Goal: Information Seeking & Learning: Learn about a topic

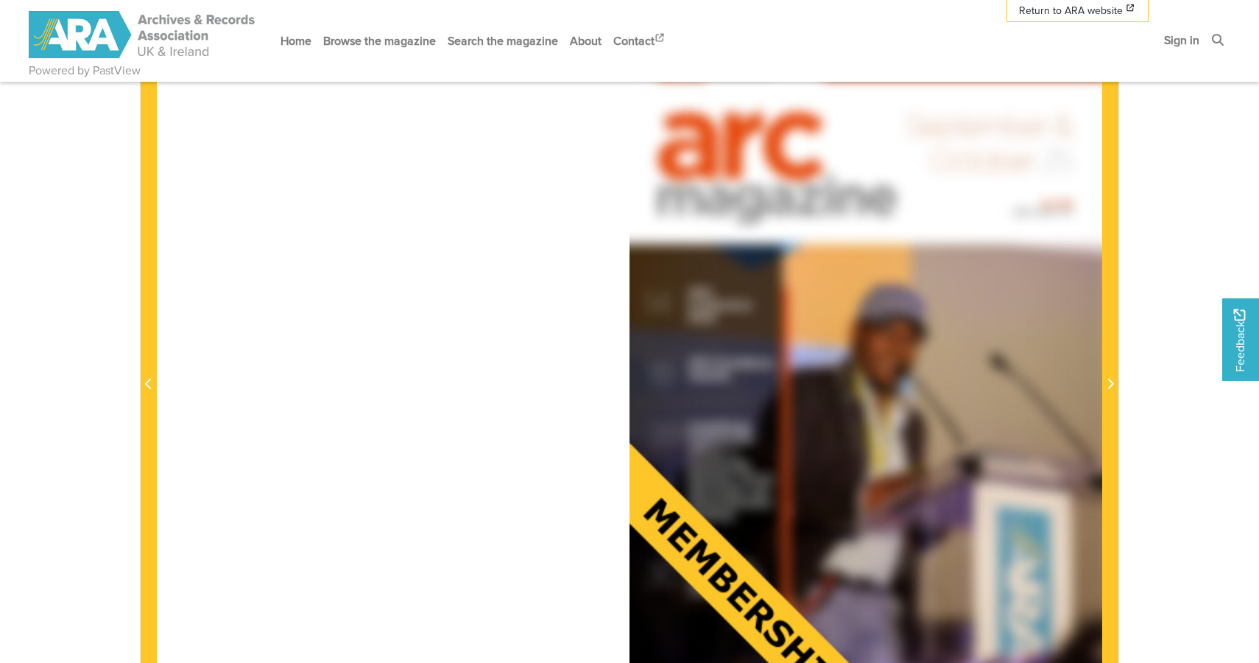
scroll to position [292, 0]
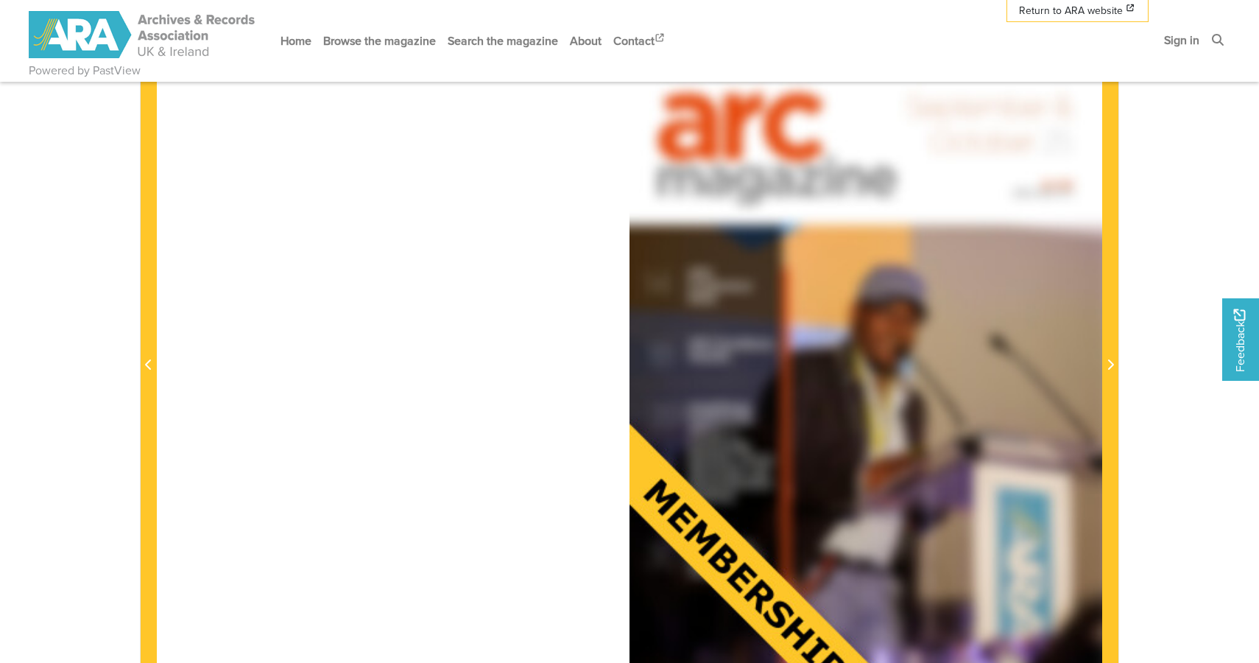
click at [1011, 363] on div at bounding box center [866, 355] width 473 height 669
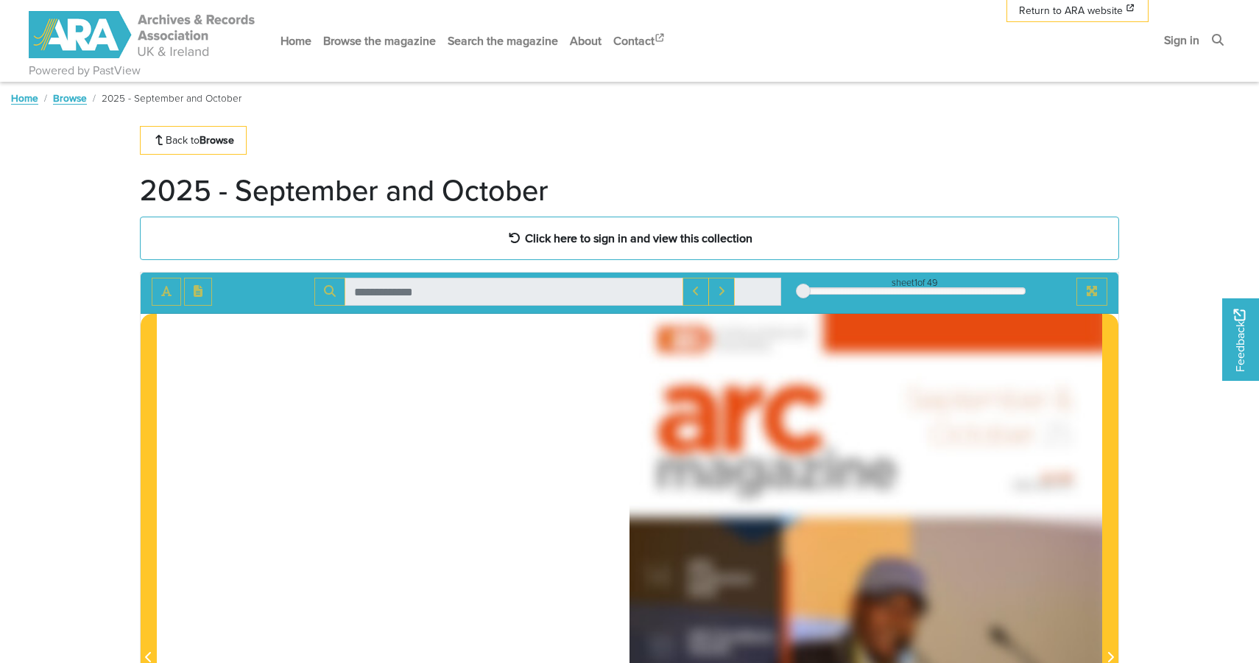
scroll to position [0, 0]
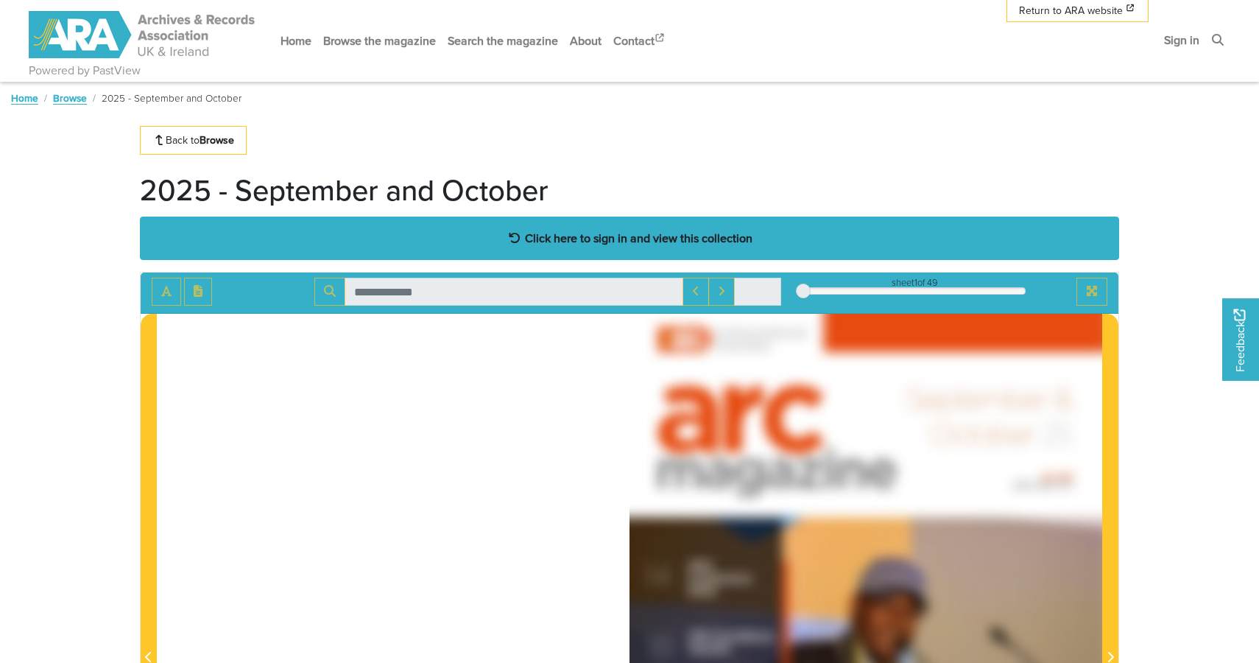
click at [602, 226] on div "Click here to sign in and view this collection" at bounding box center [630, 238] width 980 height 43
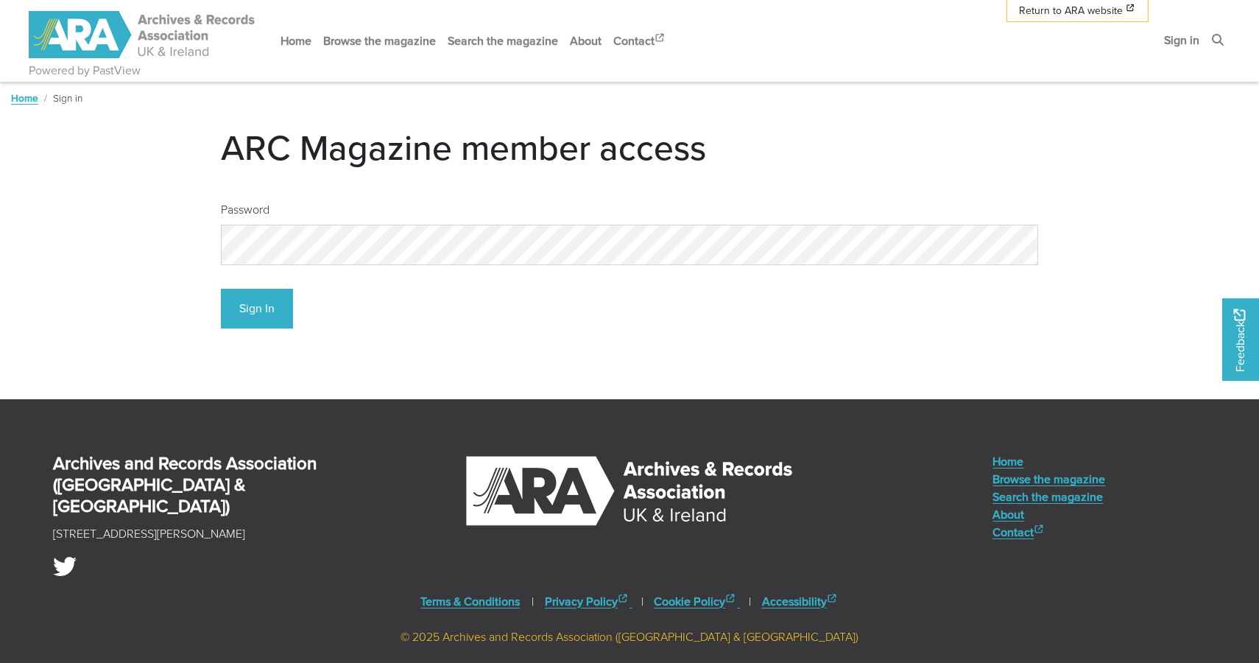
click at [256, 308] on button "Sign In" at bounding box center [257, 309] width 72 height 41
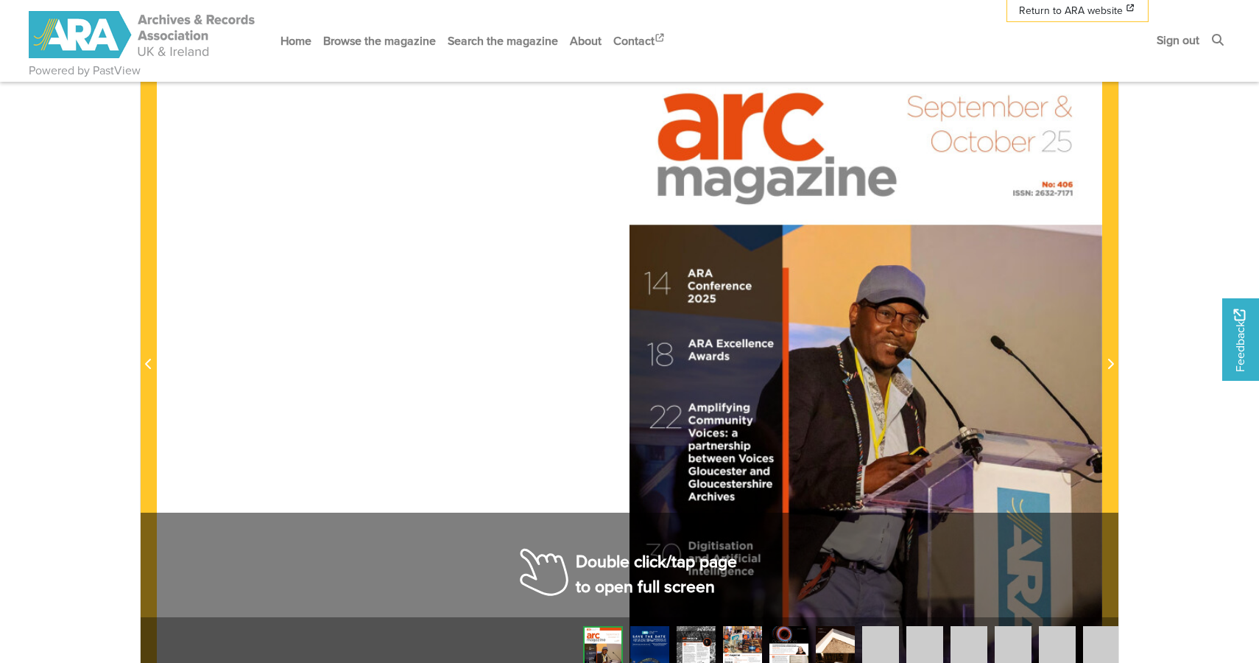
scroll to position [281, 0]
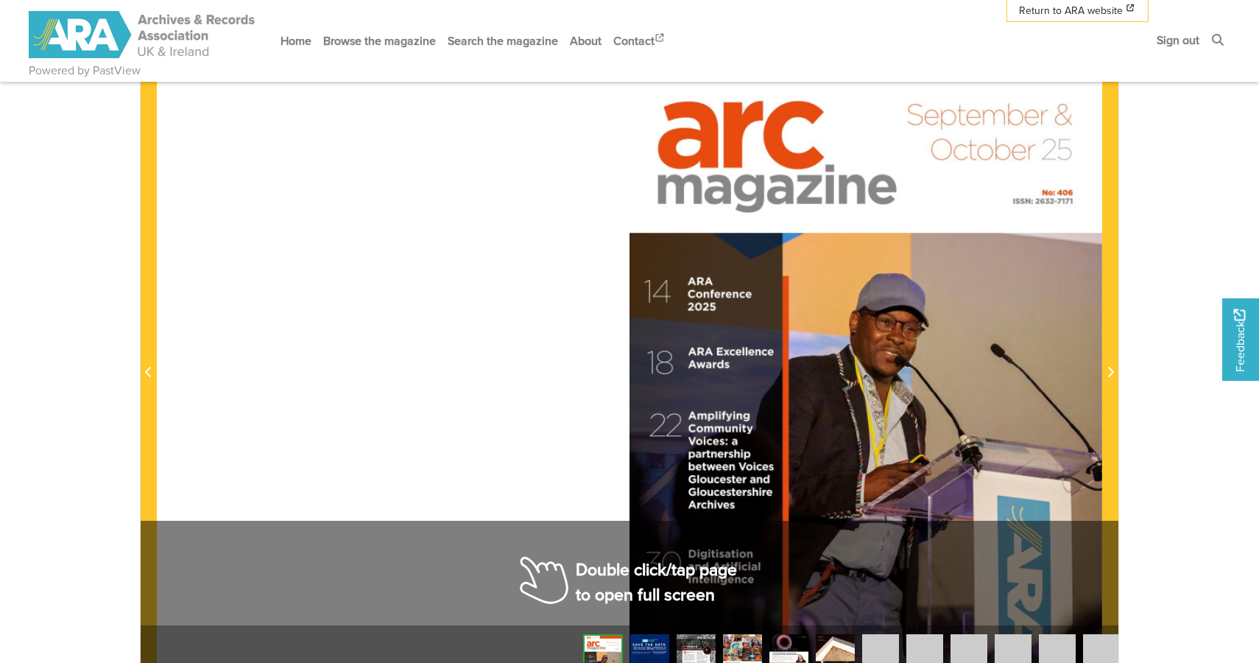
click at [1098, 359] on div at bounding box center [866, 363] width 473 height 669
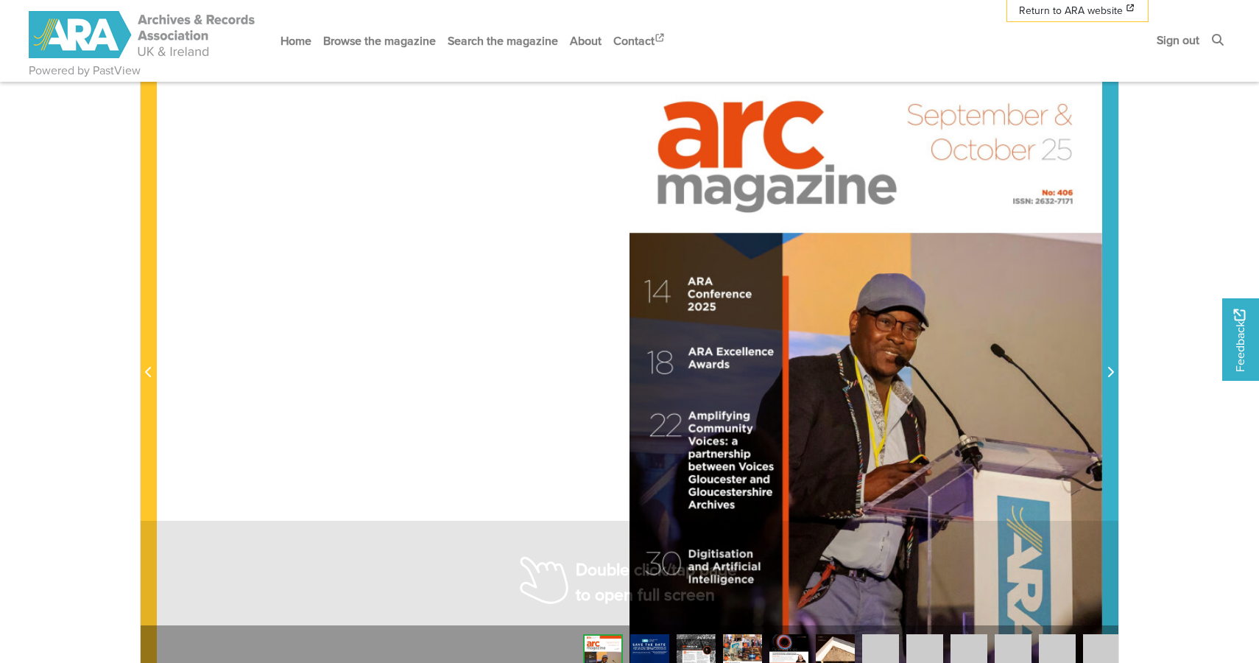
click at [1110, 360] on span "Next Page" at bounding box center [1110, 363] width 15 height 667
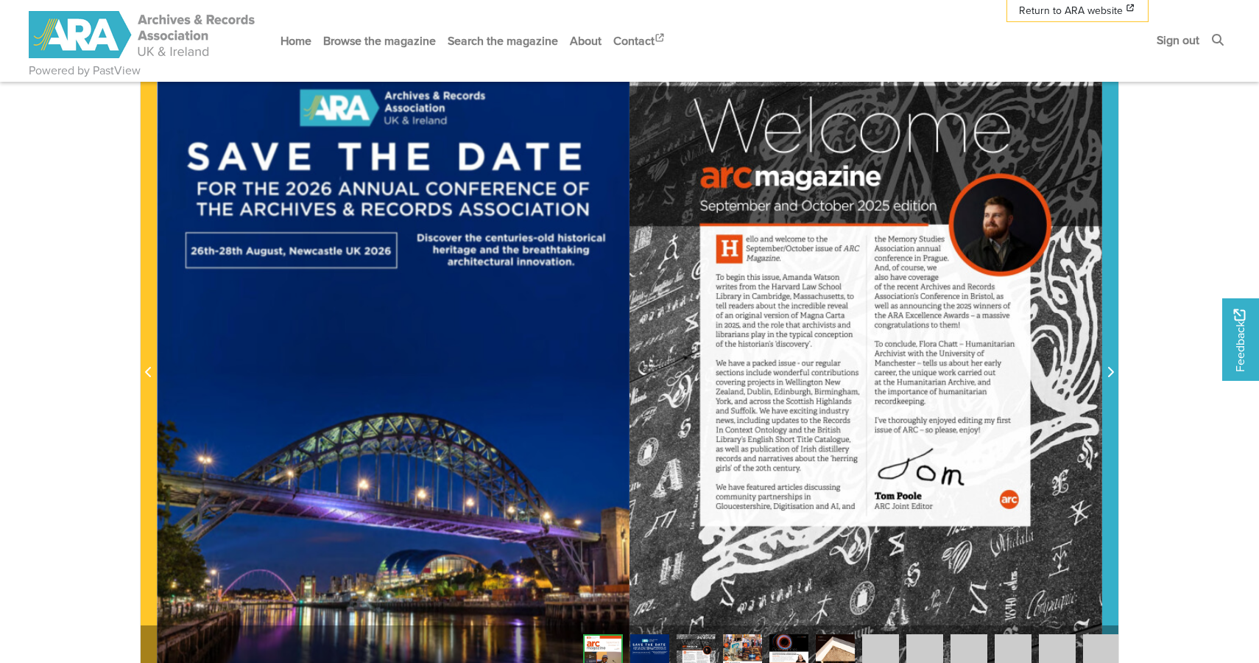
click at [1110, 360] on span "Next Page" at bounding box center [1110, 363] width 15 height 667
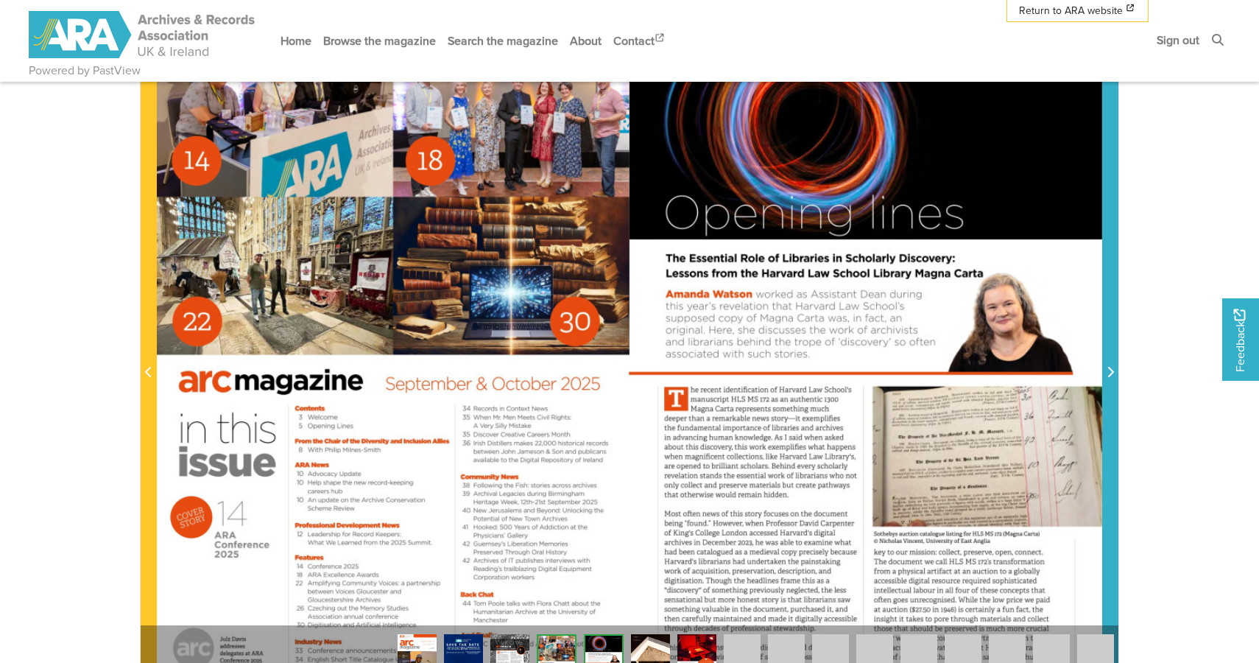
click at [1110, 360] on span "Next Page" at bounding box center [1110, 363] width 15 height 667
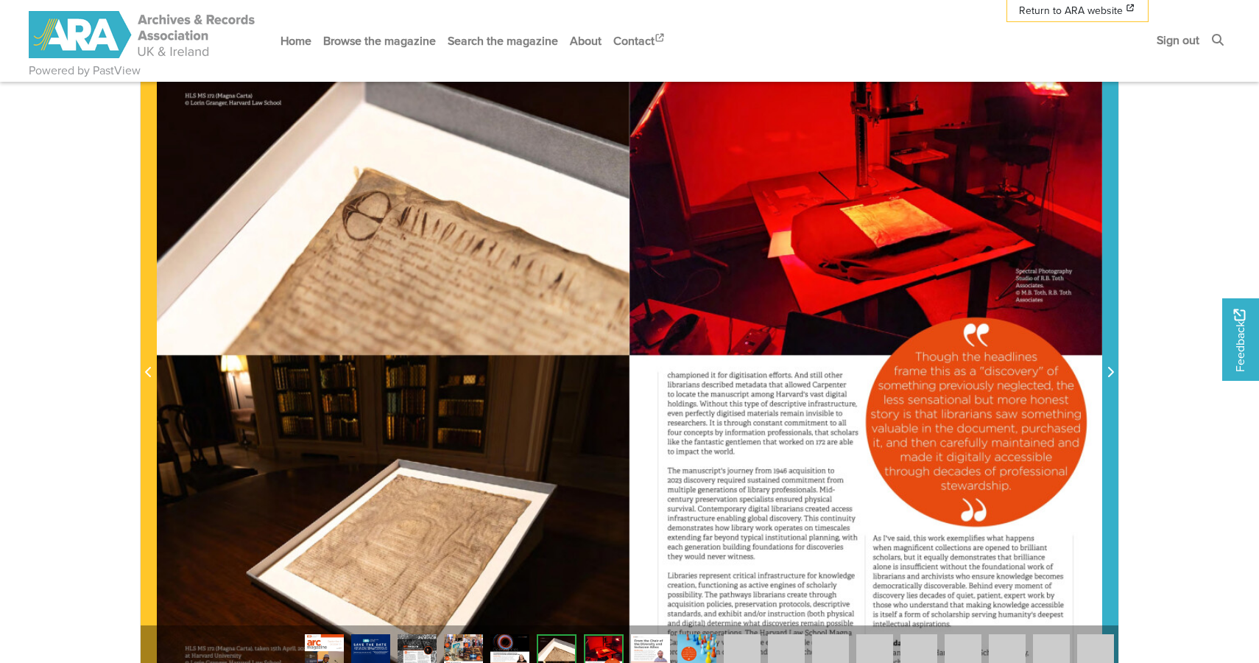
click at [1110, 360] on span "Next Page" at bounding box center [1110, 363] width 15 height 667
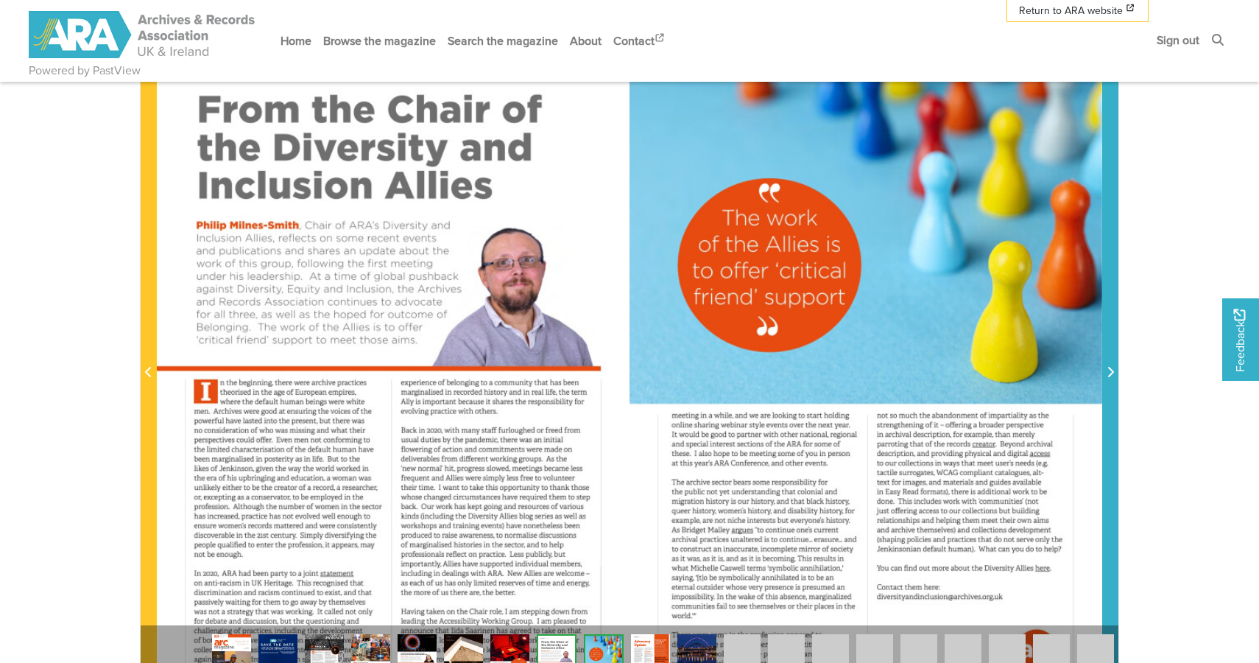
click at [1110, 360] on span "Next Page" at bounding box center [1110, 363] width 15 height 667
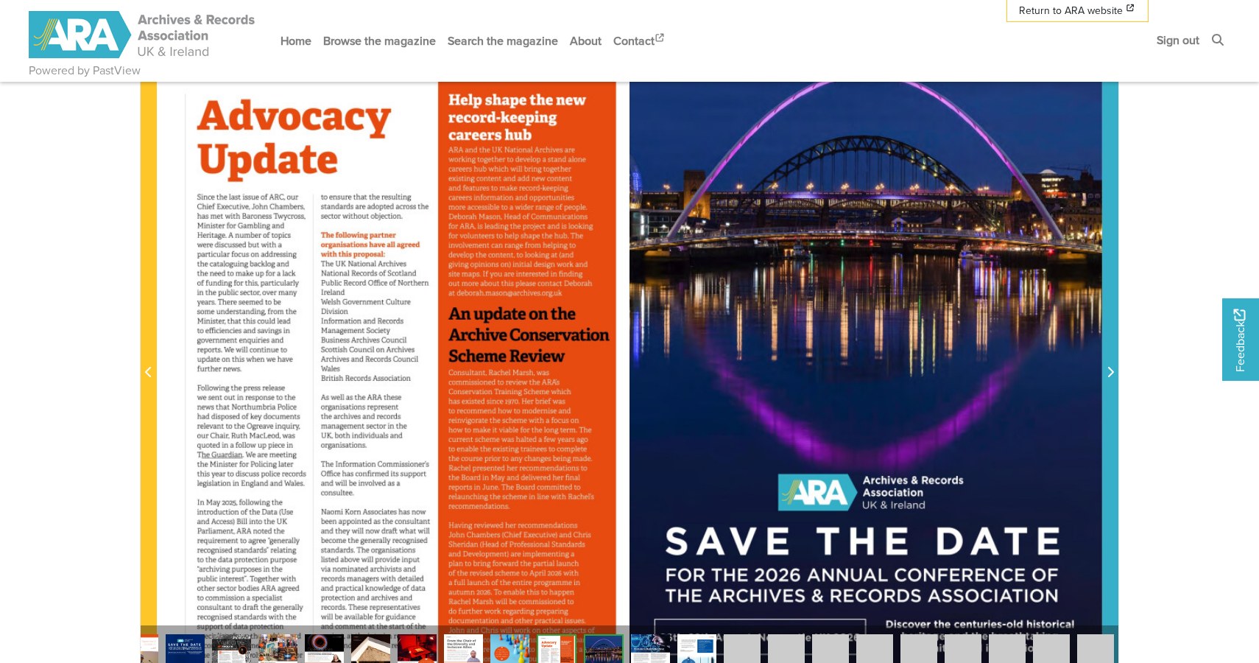
click at [1110, 360] on span "Next Page" at bounding box center [1110, 363] width 15 height 667
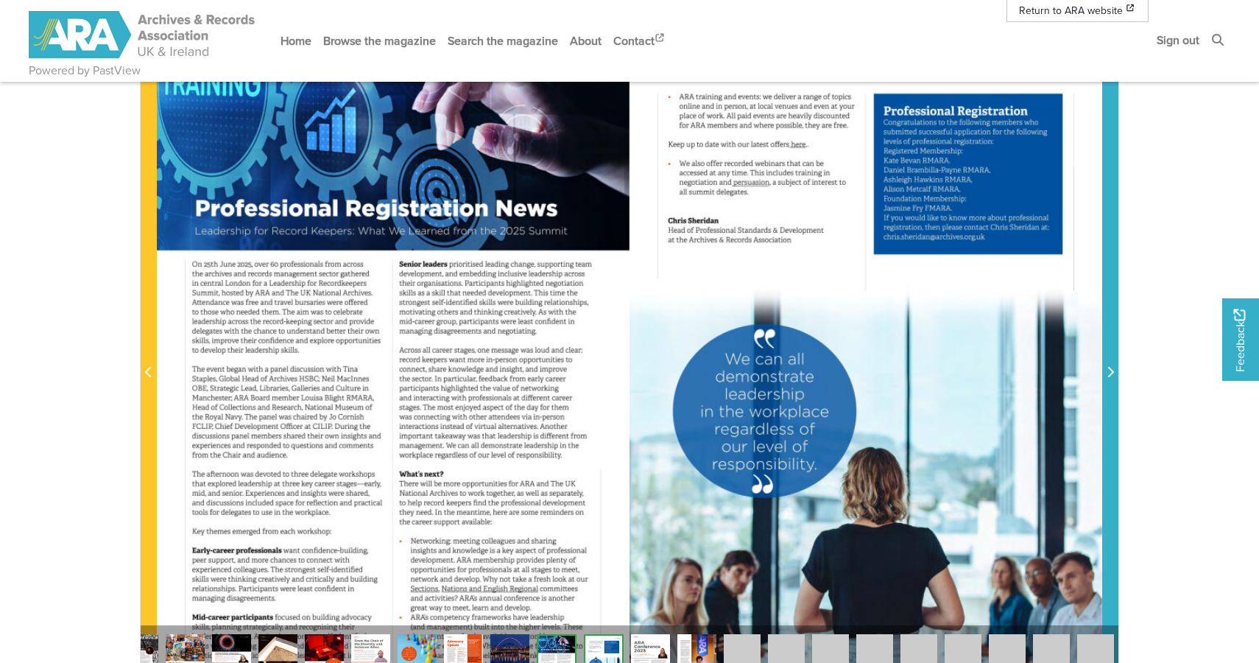
click at [1110, 360] on span "Next Page" at bounding box center [1110, 363] width 15 height 667
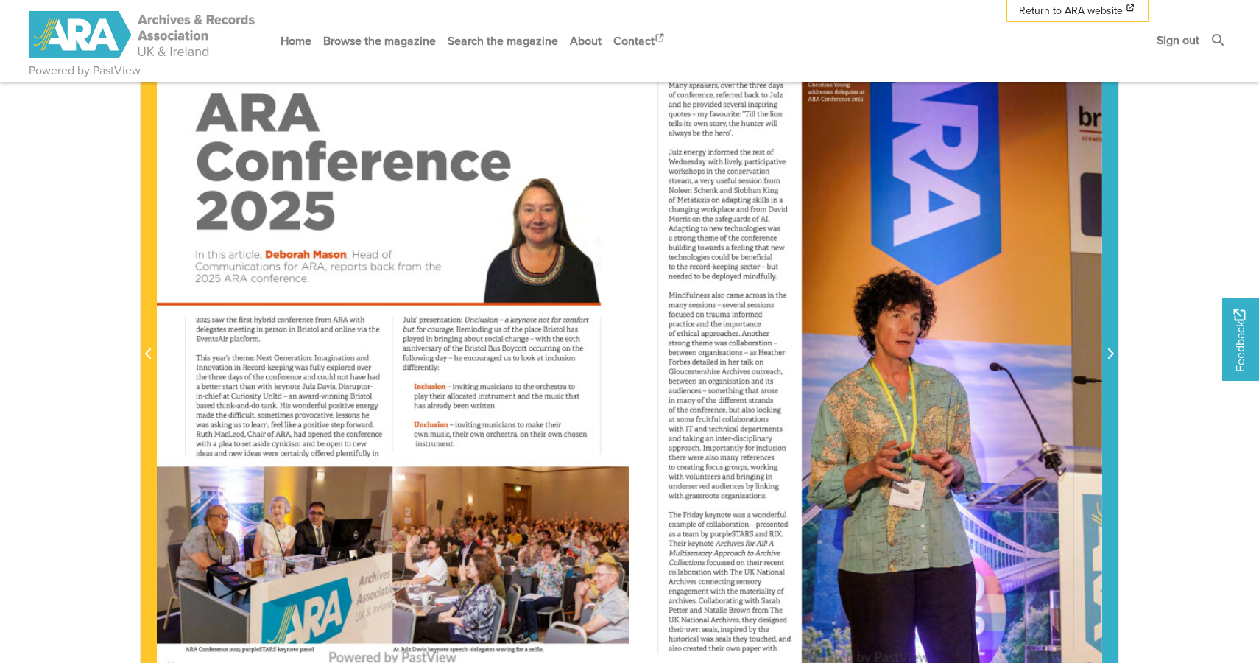
scroll to position [320, 0]
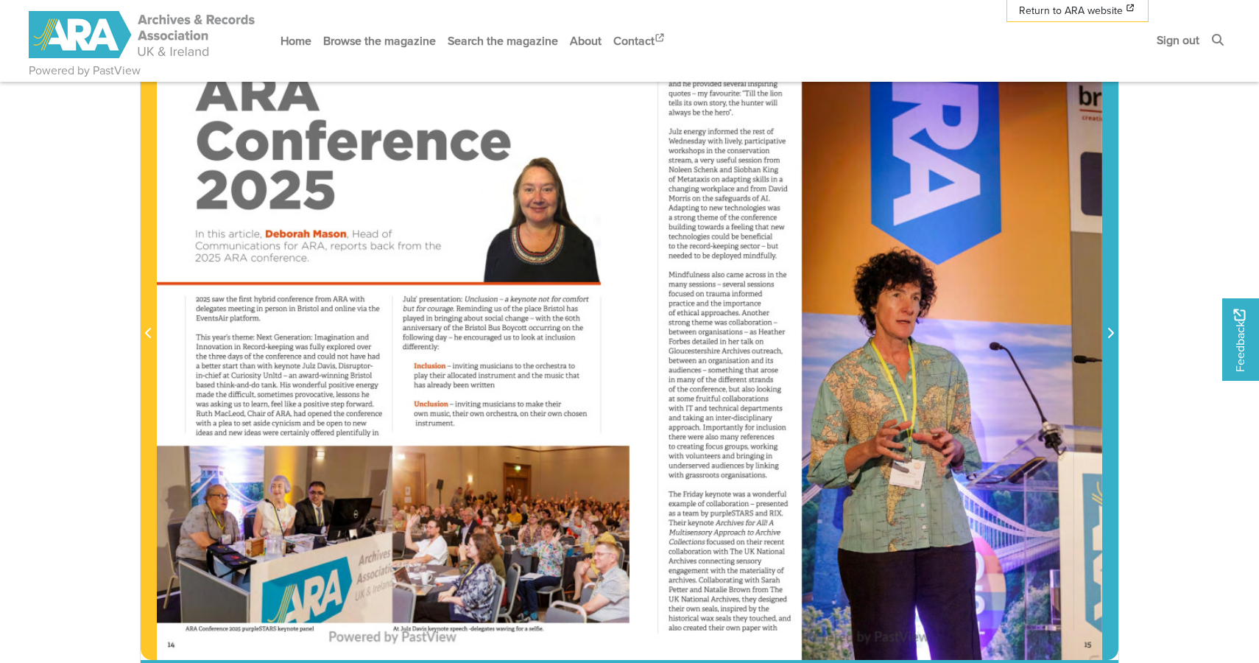
click at [1108, 337] on icon "Next Page" at bounding box center [1110, 333] width 7 height 12
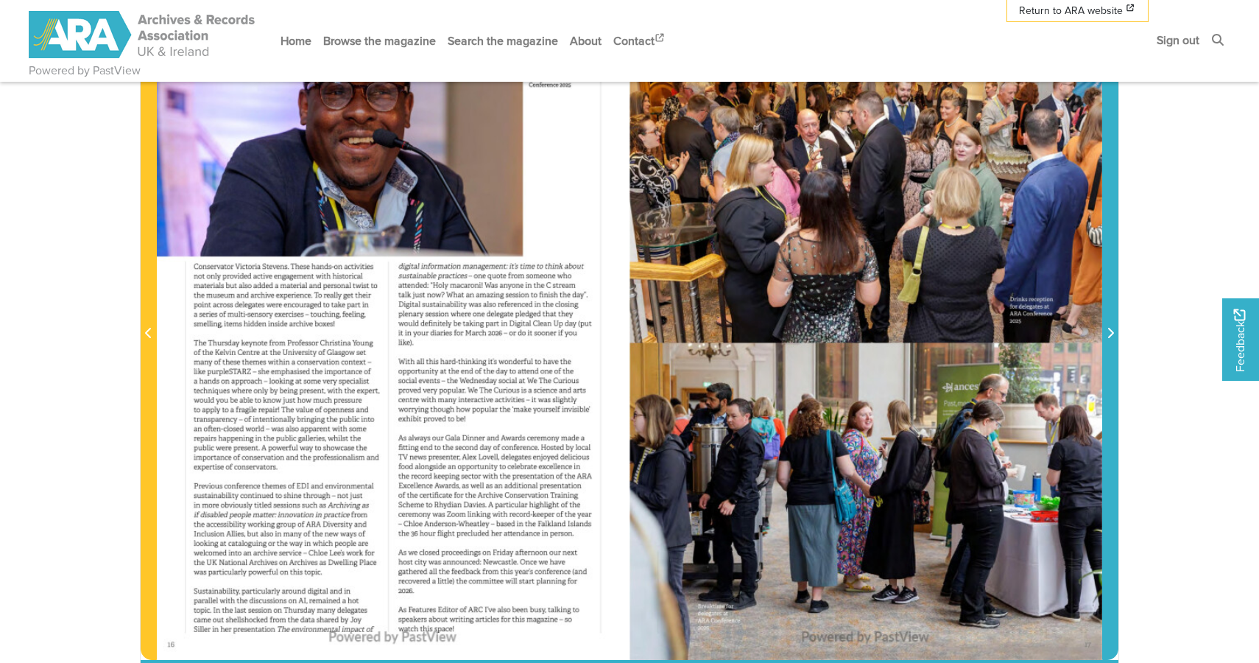
click at [1108, 337] on icon "Next Page" at bounding box center [1110, 333] width 7 height 12
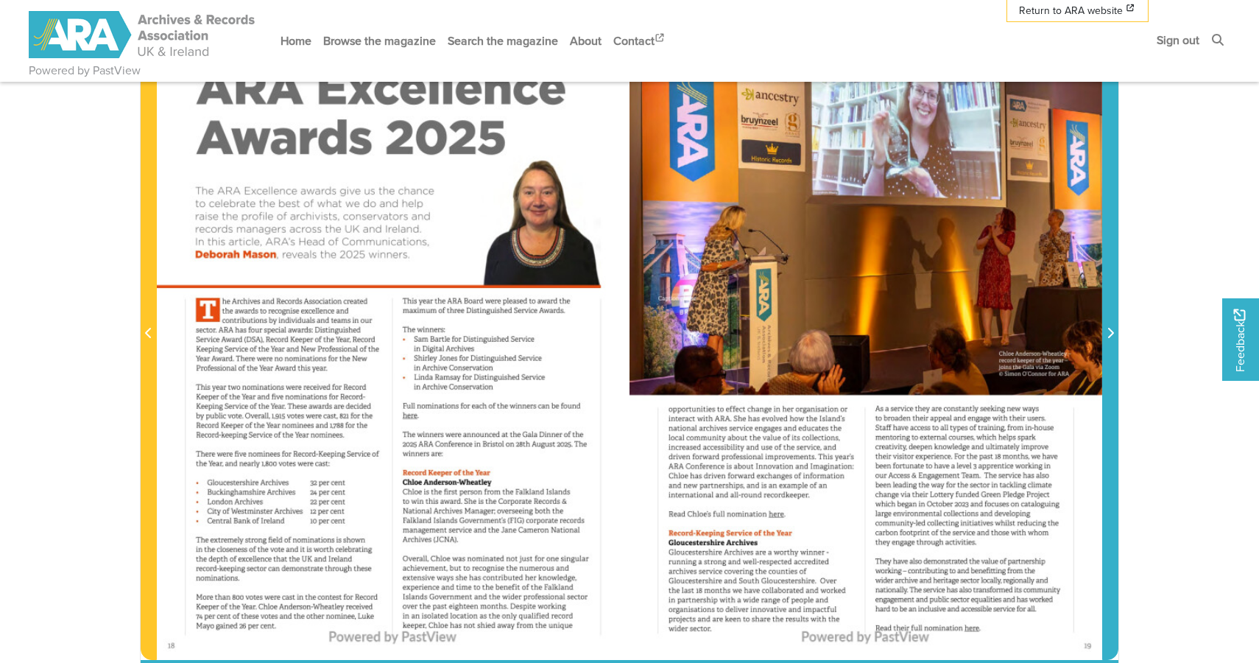
click at [1108, 337] on icon "Next Page" at bounding box center [1110, 333] width 7 height 12
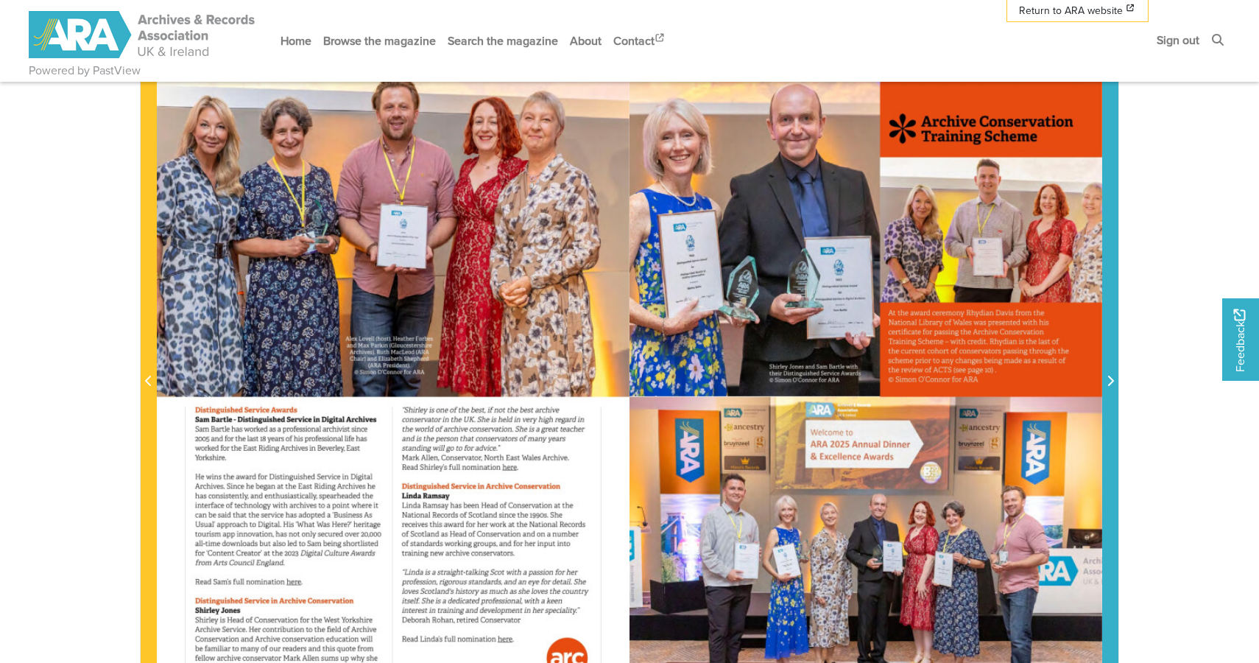
scroll to position [274, 0]
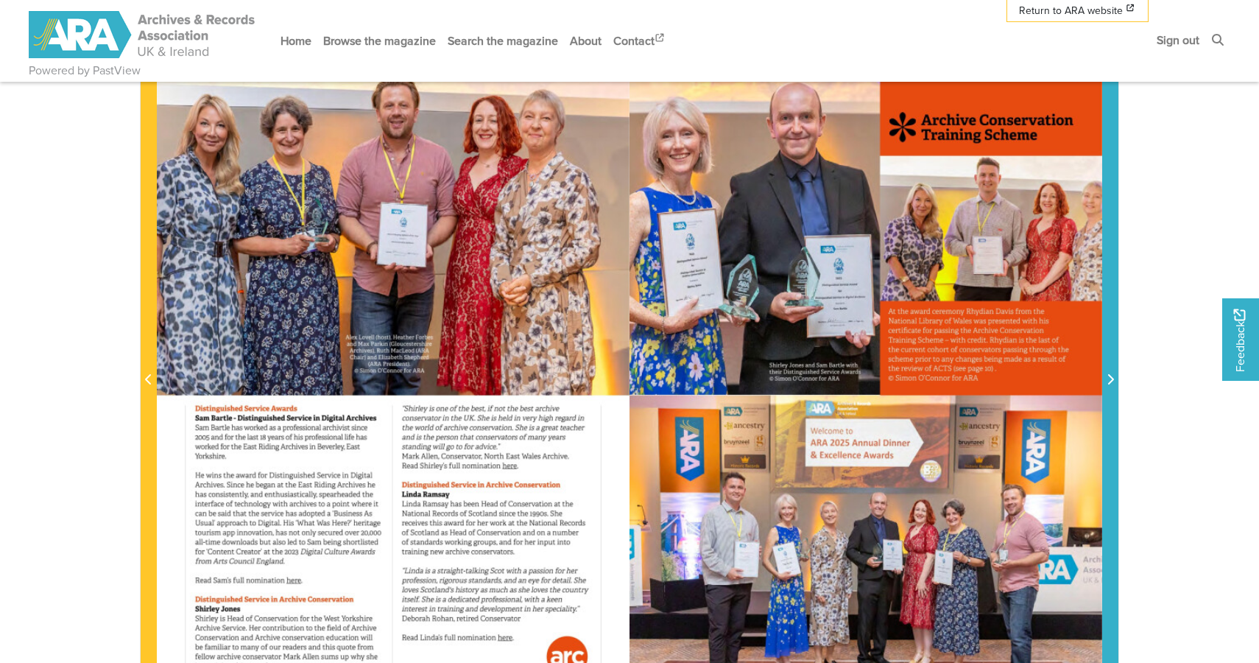
click at [1108, 337] on span "Next Page" at bounding box center [1110, 371] width 15 height 667
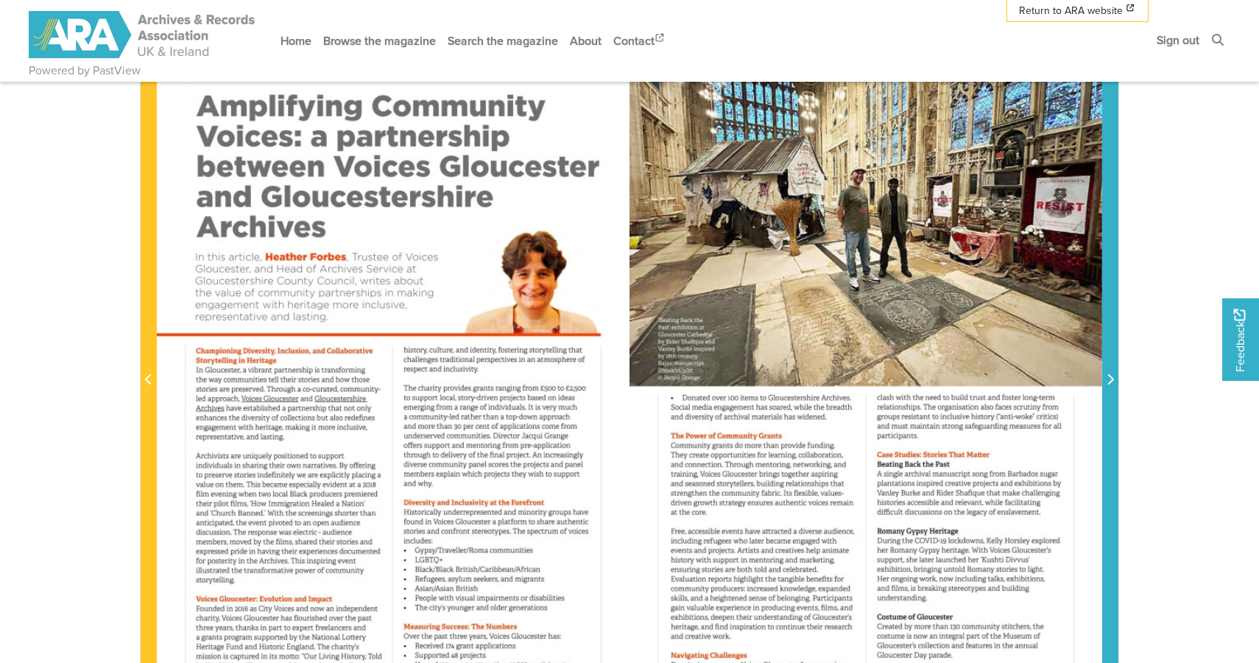
click at [1108, 337] on span "Next Page" at bounding box center [1110, 371] width 15 height 667
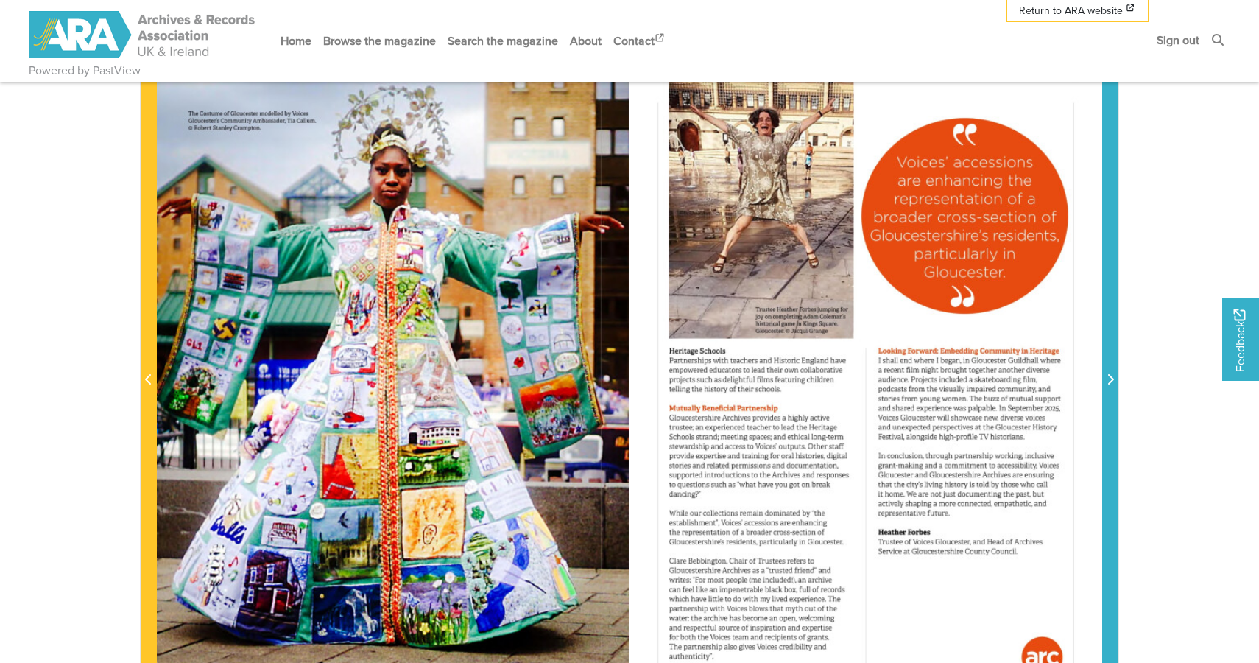
click at [1108, 337] on span "Next Page" at bounding box center [1110, 371] width 15 height 667
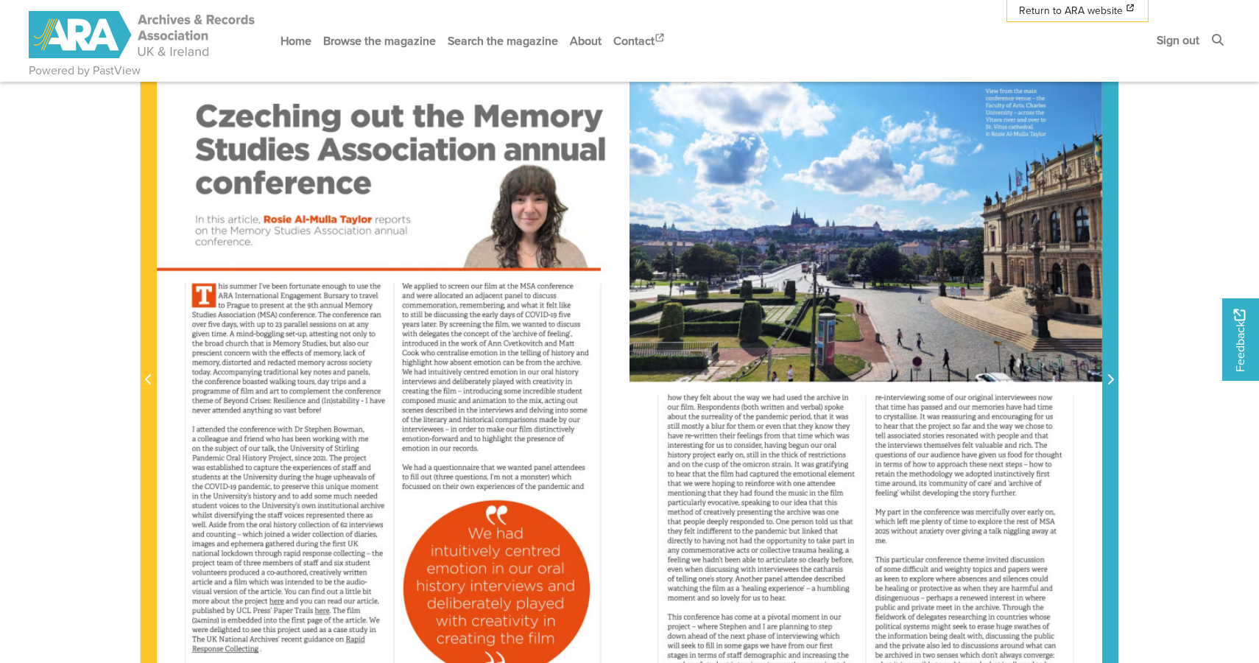
click at [1108, 337] on span "Next Page" at bounding box center [1110, 371] width 15 height 667
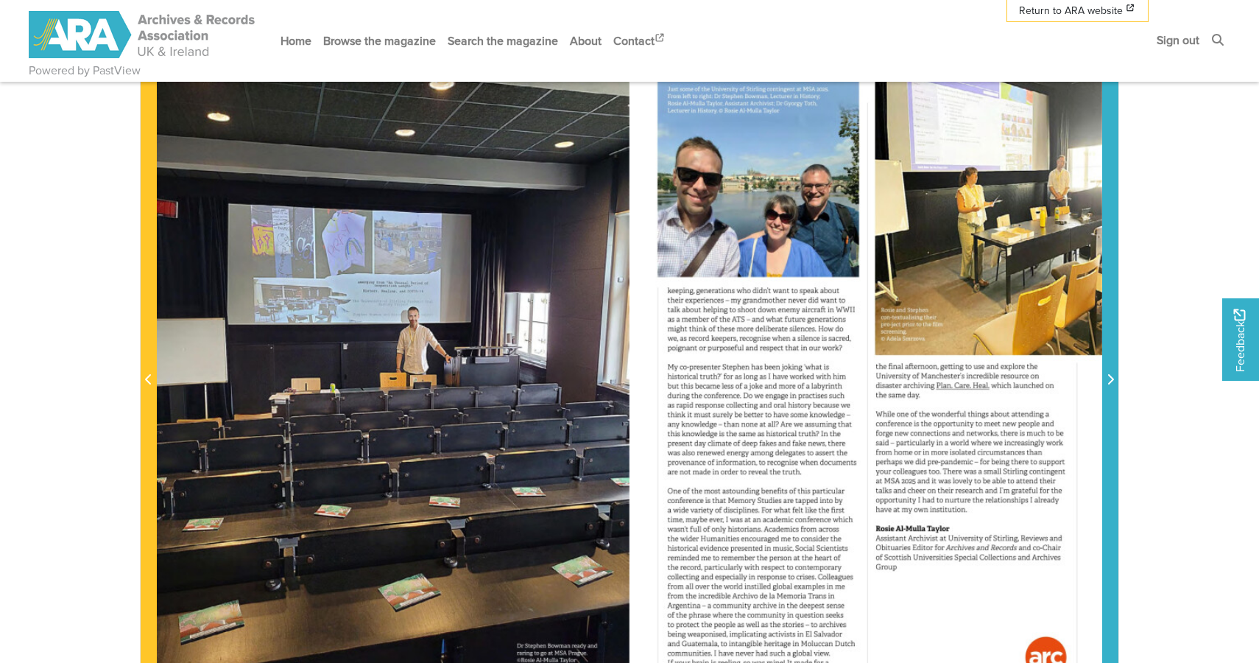
click at [1108, 337] on span "Next Page" at bounding box center [1110, 371] width 15 height 667
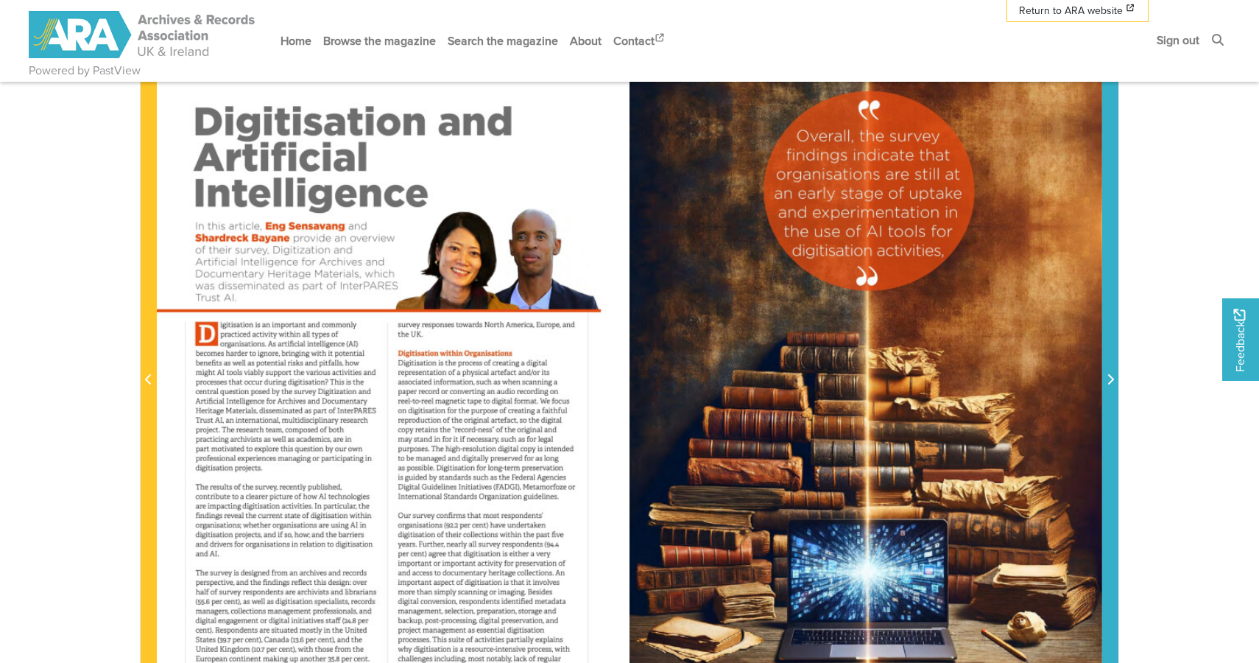
click at [1108, 337] on span "Next Page" at bounding box center [1110, 371] width 15 height 667
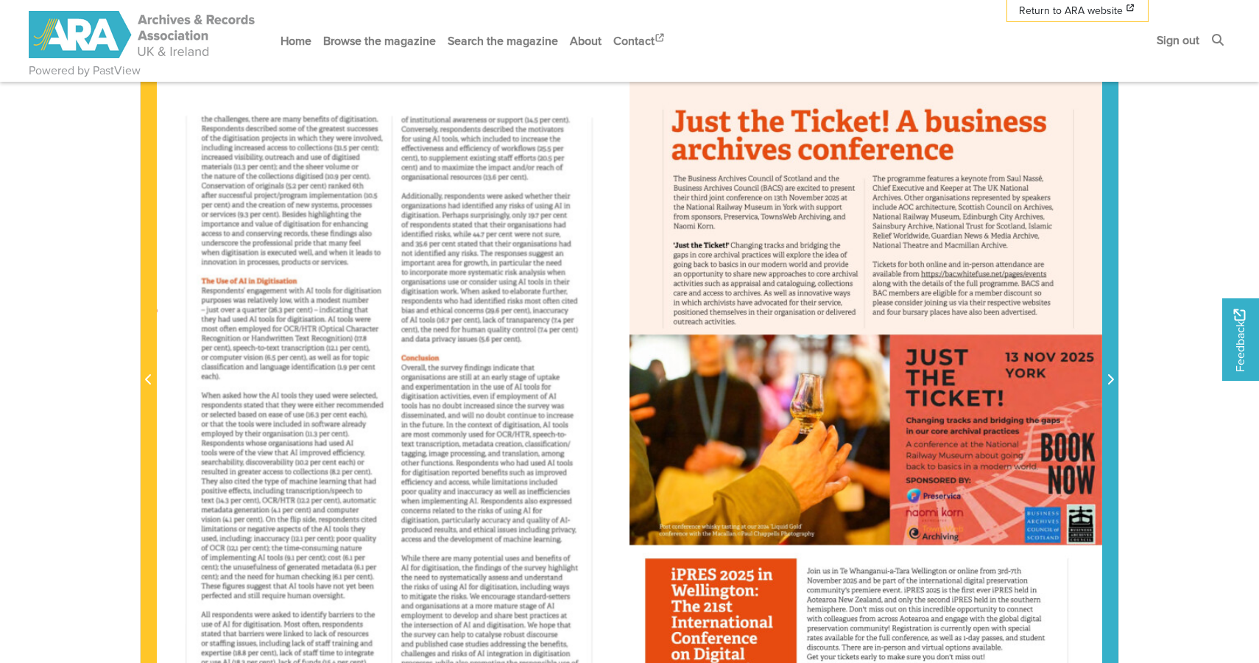
click at [1108, 337] on span "Next Page" at bounding box center [1110, 371] width 15 height 667
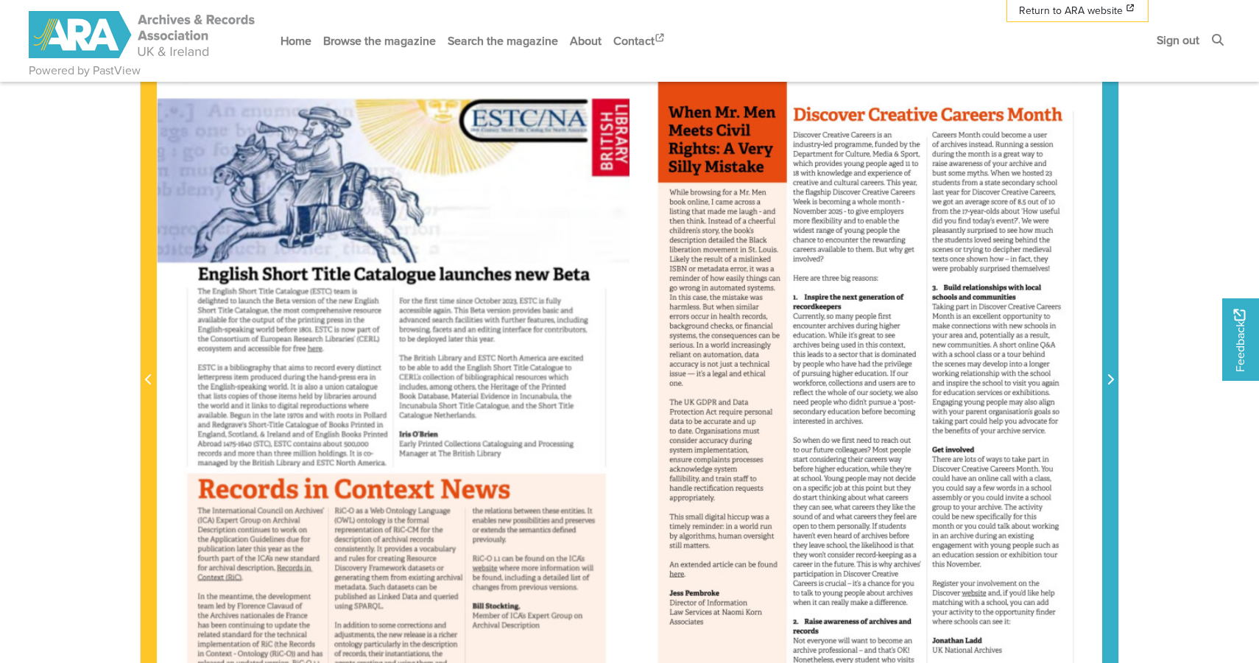
click at [1108, 337] on span "Next Page" at bounding box center [1110, 371] width 15 height 667
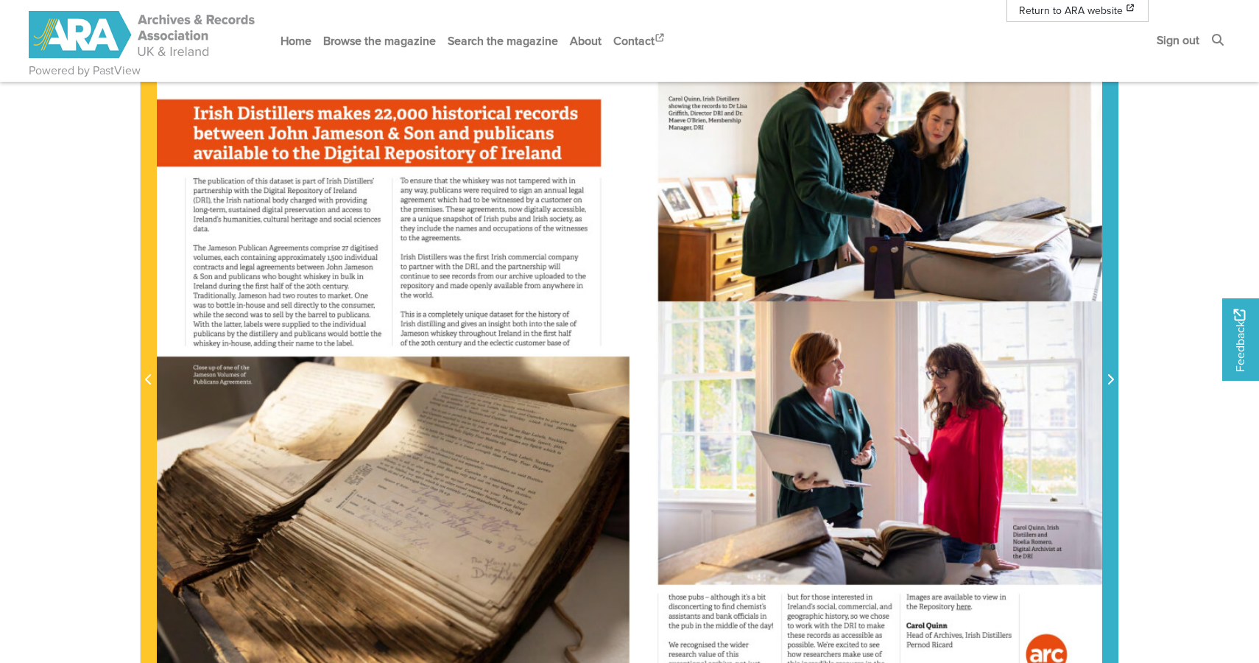
click at [1108, 337] on span "Next Page" at bounding box center [1110, 371] width 15 height 667
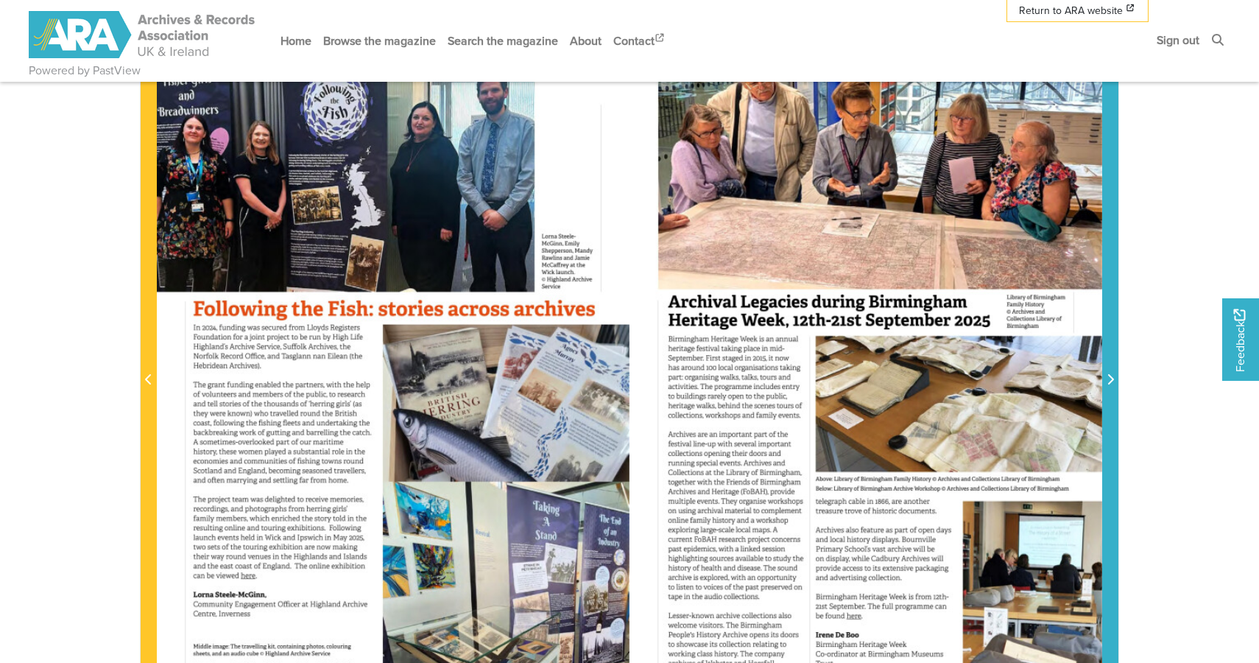
click at [1108, 337] on span "Next Page" at bounding box center [1110, 371] width 15 height 667
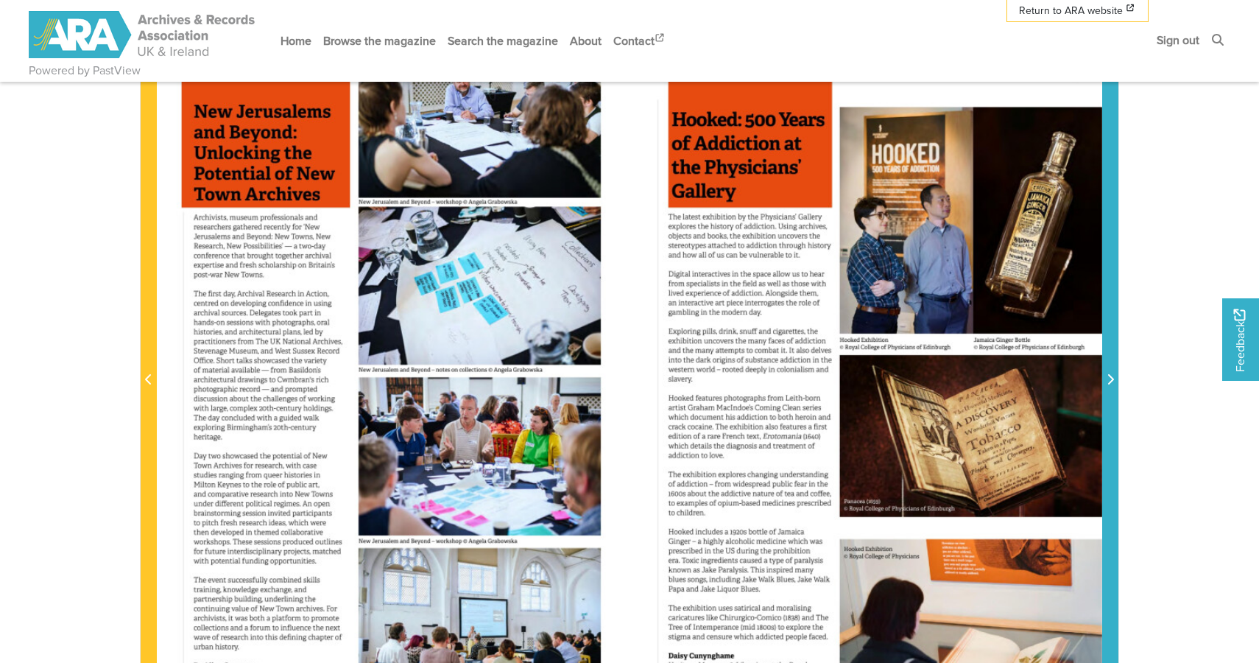
click at [1108, 337] on span "Next Page" at bounding box center [1110, 371] width 15 height 667
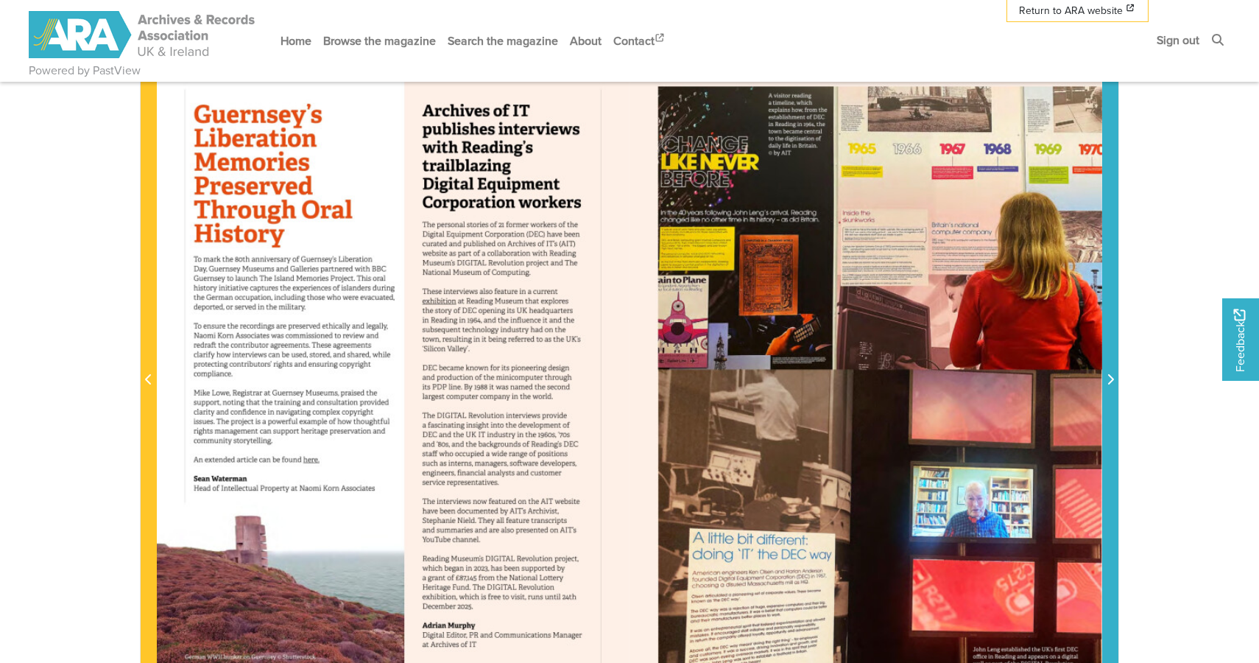
click at [1108, 337] on span "Next Page" at bounding box center [1110, 371] width 15 height 667
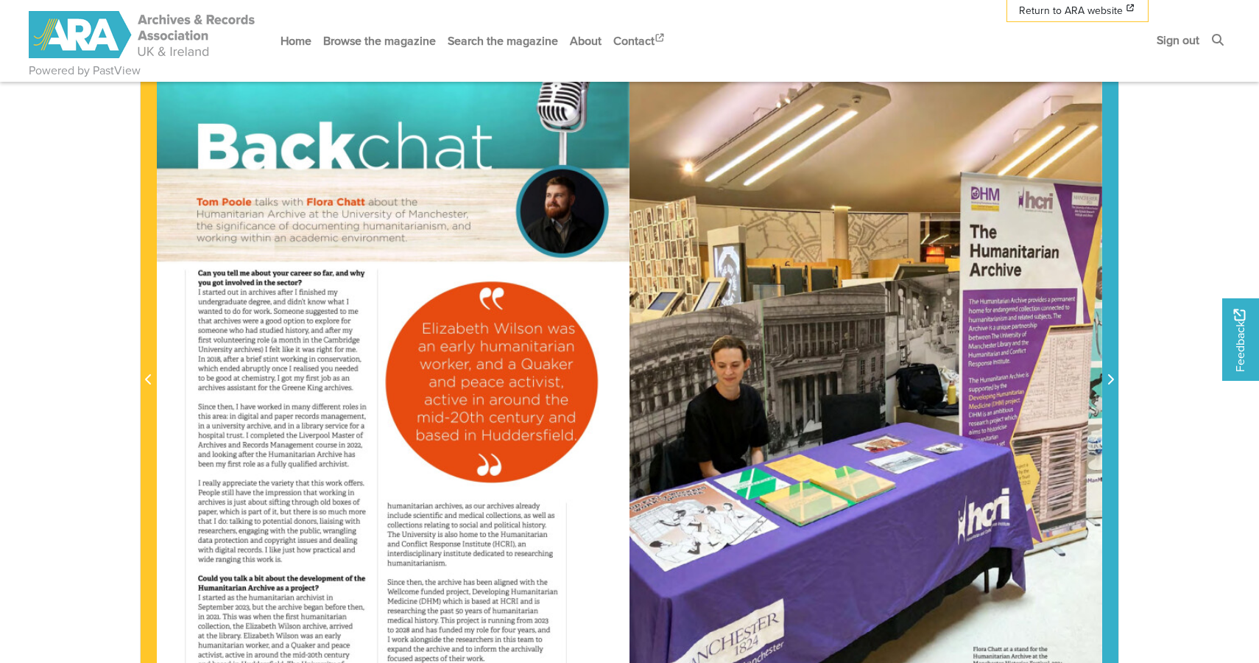
click at [1108, 337] on span "Next Page" at bounding box center [1110, 371] width 15 height 667
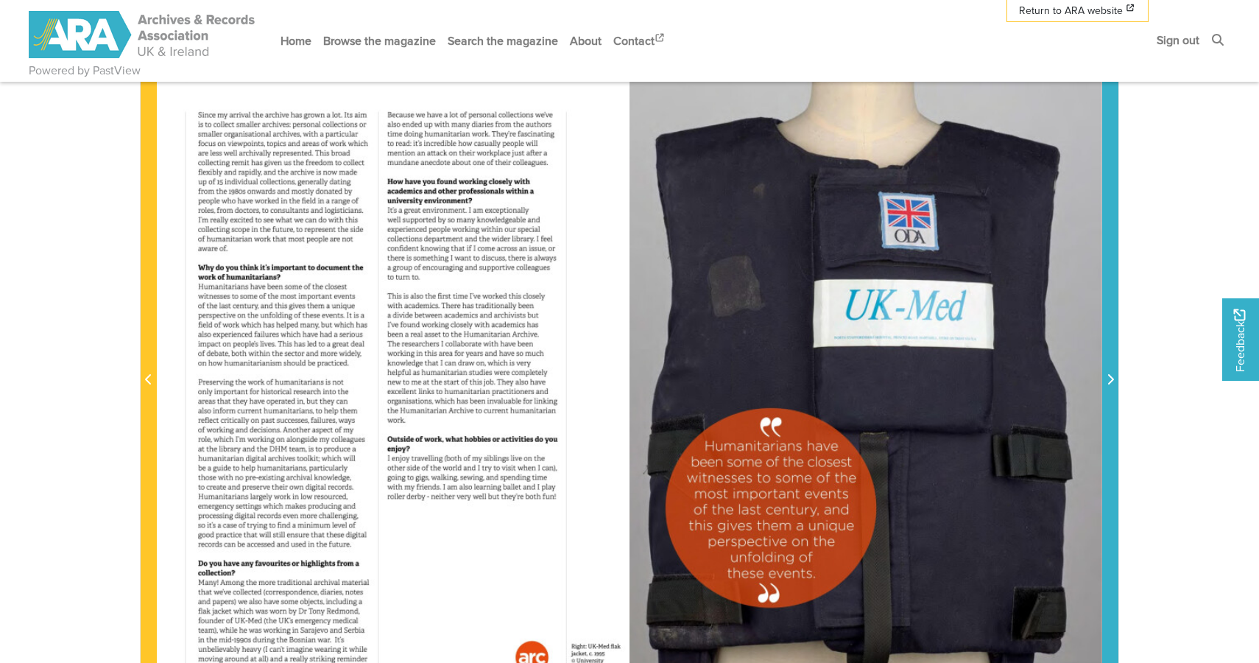
click at [1108, 337] on span "Next Page" at bounding box center [1110, 371] width 15 height 667
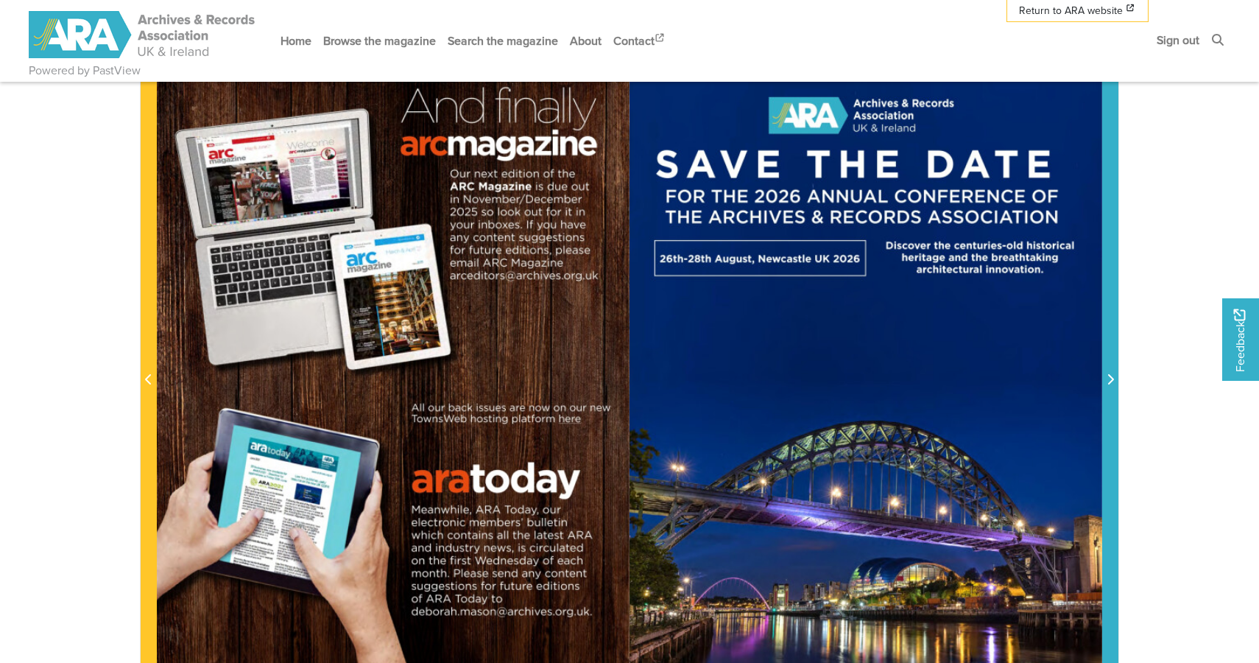
click at [1108, 337] on span "Next Page" at bounding box center [1110, 371] width 15 height 667
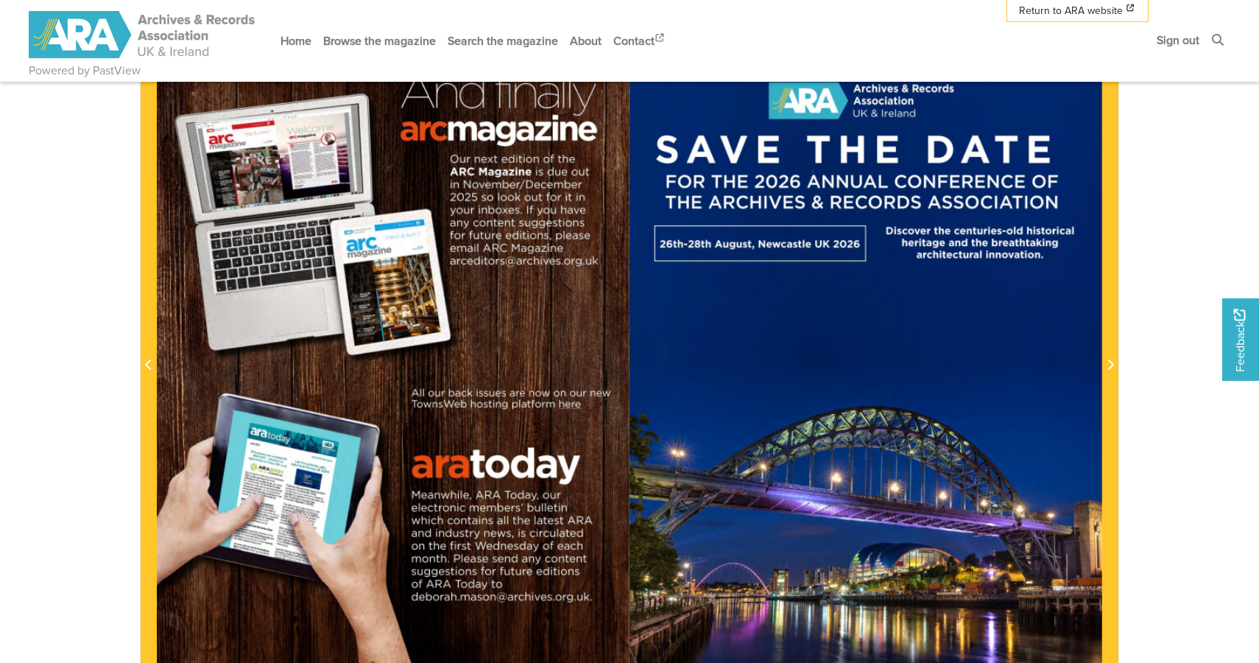
scroll to position [290, 0]
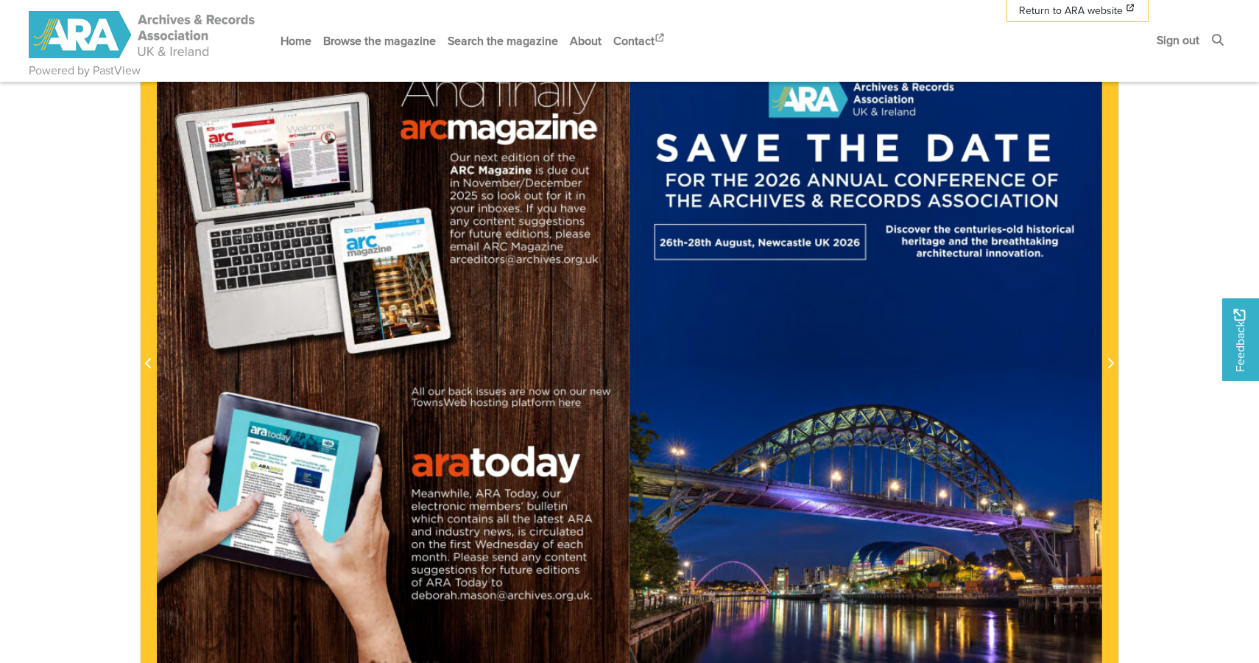
click at [720, 499] on div at bounding box center [866, 355] width 473 height 669
drag, startPoint x: 820, startPoint y: 345, endPoint x: 829, endPoint y: 412, distance: 67.5
click at [828, 412] on div at bounding box center [866, 355] width 473 height 669
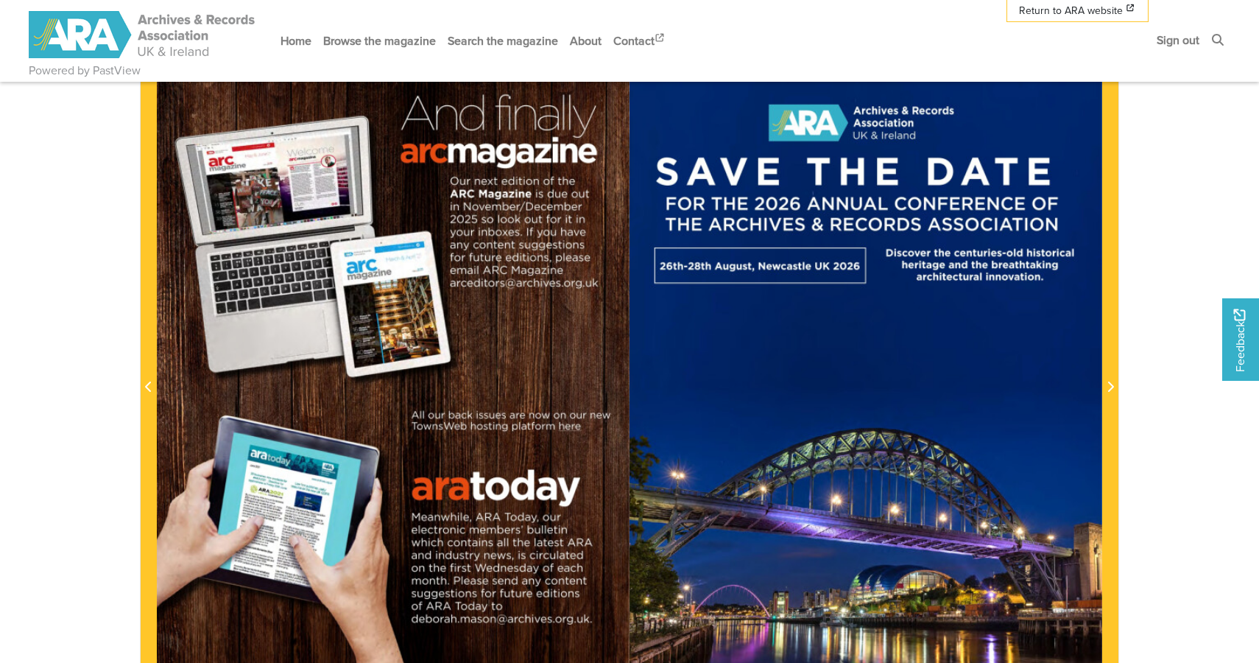
scroll to position [267, 0]
